Goal: Task Accomplishment & Management: Manage account settings

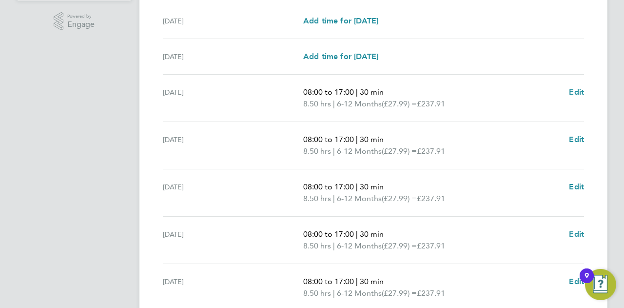
scroll to position [293, 0]
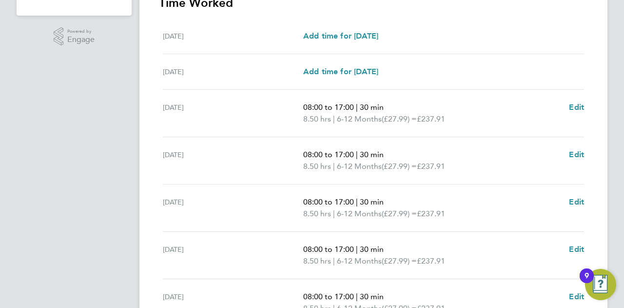
click at [106, 123] on app-navbar "SS Summer Sampson Notifications 8 Applications: Network Sites Workers Jobs Posi…" at bounding box center [74, 73] width 115 height 677
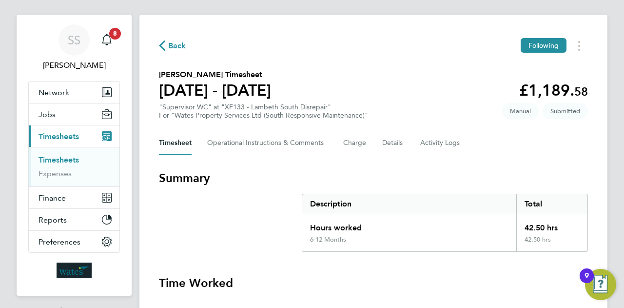
scroll to position [0, 0]
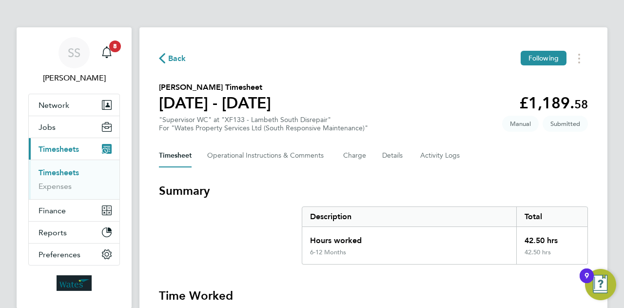
drag, startPoint x: 317, startPoint y: 182, endPoint x: 554, endPoint y: 257, distance: 248.4
click at [554, 257] on section "Summary Description Total Hours worked 42.50 hrs 6-12 Months 42.50 hrs" at bounding box center [373, 223] width 429 height 81
click at [547, 257] on div "42.50 hrs" at bounding box center [551, 256] width 71 height 16
drag, startPoint x: 555, startPoint y: 255, endPoint x: 155, endPoint y: 53, distance: 447.9
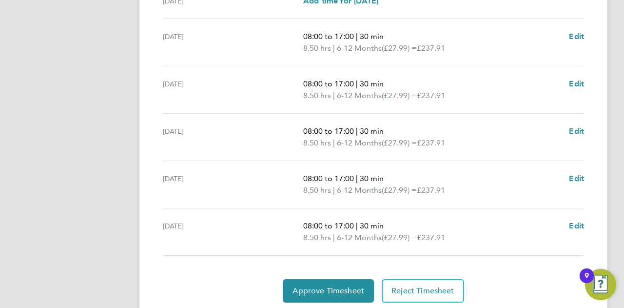
scroll to position [390, 0]
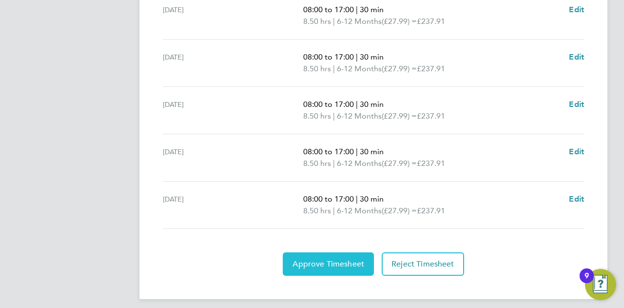
click at [295, 261] on span "Approve Timesheet" at bounding box center [329, 264] width 72 height 10
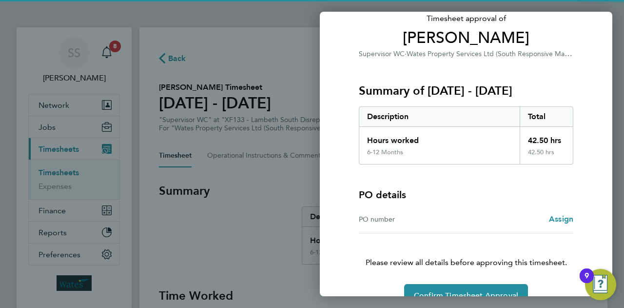
scroll to position [91, 0]
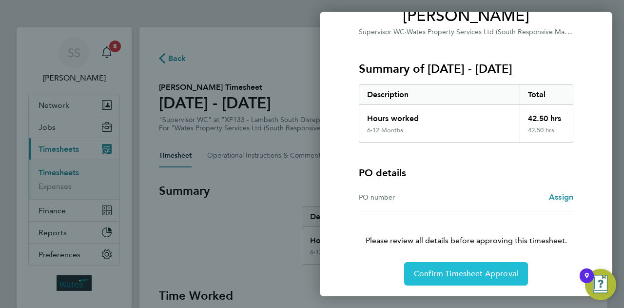
click at [474, 275] on span "Confirm Timesheet Approval" at bounding box center [466, 274] width 104 height 10
